Goal: Communication & Community: Answer question/provide support

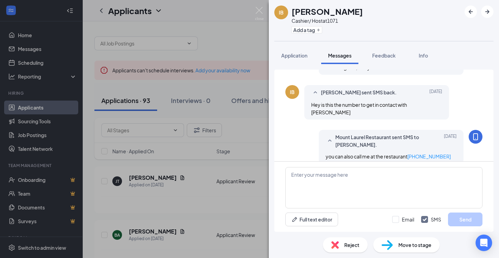
scroll to position [413, 0]
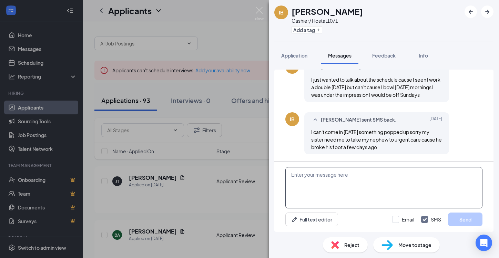
click at [318, 174] on textarea at bounding box center [384, 187] width 197 height 41
type textarea "I"
type textarea "did you know you are scheduled this morning?"
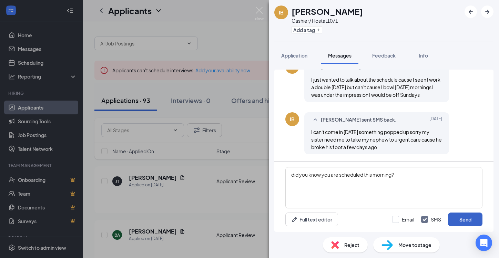
click at [468, 223] on button "Send" at bounding box center [465, 220] width 34 height 14
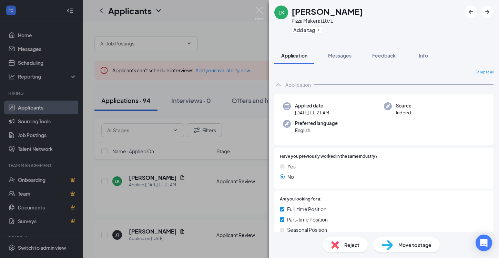
click at [201, 207] on div "LK [PERSON_NAME] Pizza Maker at 1071 Add a tag Application Messages Feedback In…" at bounding box center [249, 129] width 499 height 258
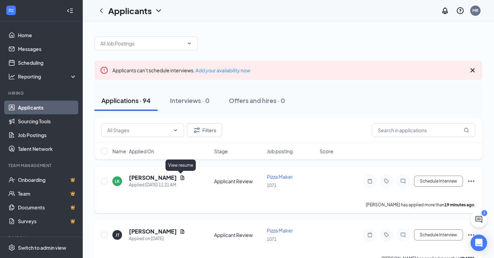
click at [181, 177] on icon "Document" at bounding box center [183, 178] width 4 height 4
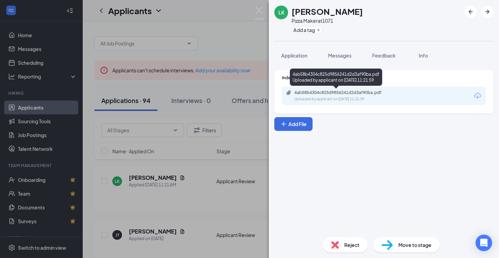
click at [349, 95] on div "4ab58b4304c825d9856241d2d3af90ba.pdf" at bounding box center [343, 93] width 97 height 6
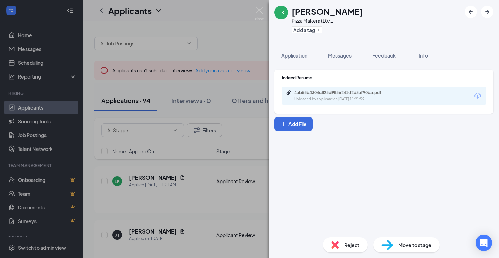
click at [245, 160] on div "LK [PERSON_NAME] Pizza Maker at 1071 Add a tag Application Messages Feedback In…" at bounding box center [249, 129] width 499 height 258
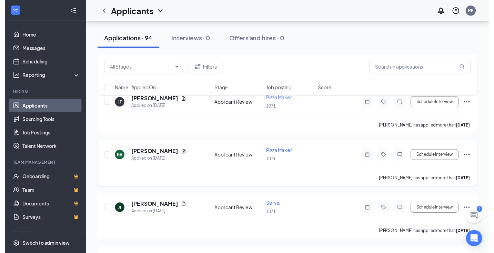
scroll to position [155, 0]
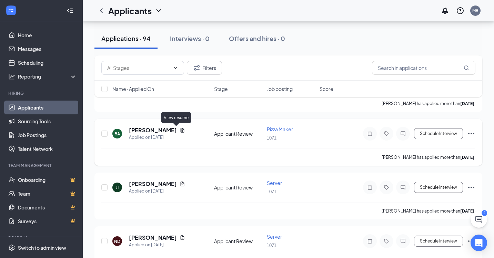
click at [180, 130] on icon "Document" at bounding box center [183, 131] width 6 height 6
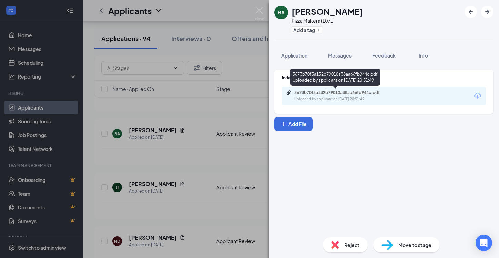
click at [355, 92] on div "3673b70f3a132b79010a38aa66fb944c.pdf" at bounding box center [343, 93] width 97 height 6
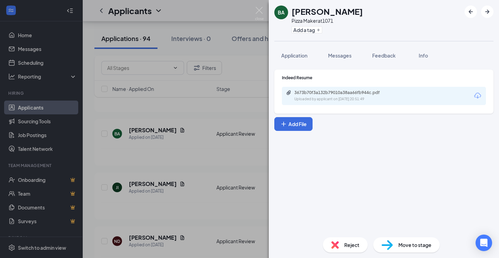
click at [196, 193] on div "BA [PERSON_NAME] Pizza Maker at 1071 Add a tag Application Messages Feedback In…" at bounding box center [249, 129] width 499 height 258
